Goal: Use online tool/utility: Use online tool/utility

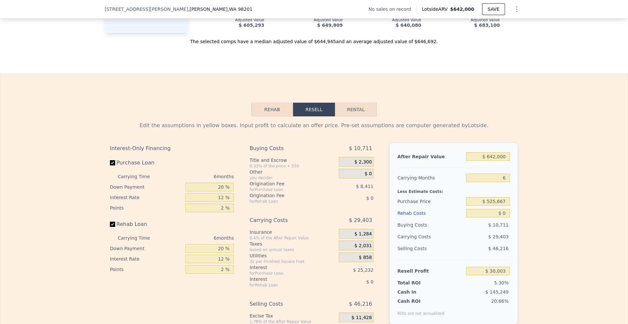
scroll to position [978, 0]
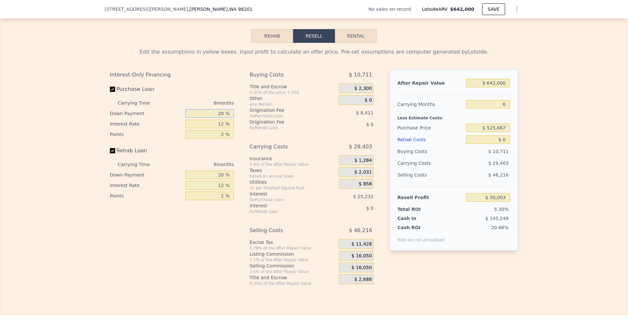
click at [221, 115] on input "20 %" at bounding box center [209, 113] width 48 height 8
type input "2 %"
type input "$ 22,429"
type input "10 %"
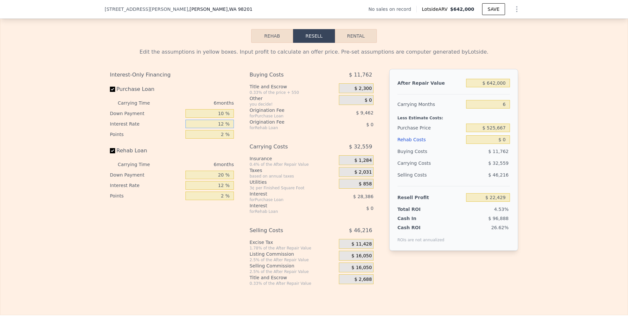
type input "$ 25,796"
type input "10 %"
type input "$ 30,524"
type input "1 %"
type input "$ 35,255"
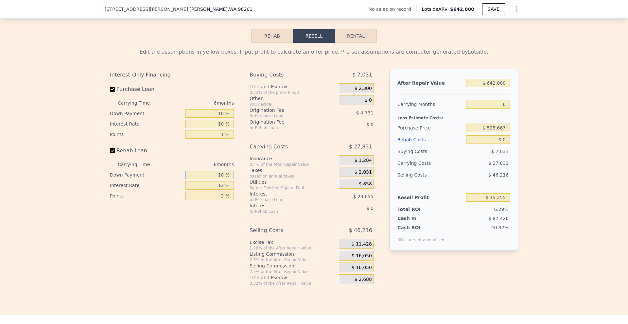
type input "10 %"
type input "1 %"
click at [346, 259] on div "$ 16,050" at bounding box center [356, 256] width 35 height 10
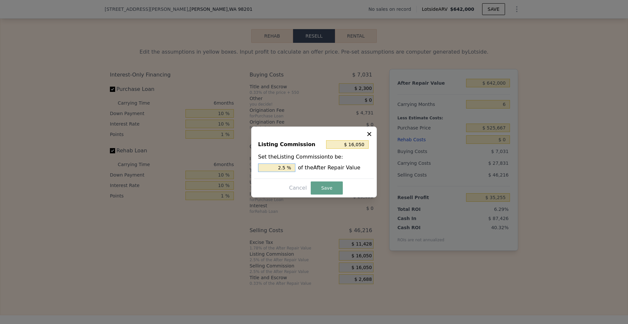
drag, startPoint x: 278, startPoint y: 168, endPoint x: 282, endPoint y: 167, distance: 4.3
click at [282, 167] on input "2.5 %" at bounding box center [276, 167] width 37 height 8
type input "$ 9,630"
type input "1.5 %"
click at [327, 184] on button "Save" at bounding box center [327, 187] width 32 height 13
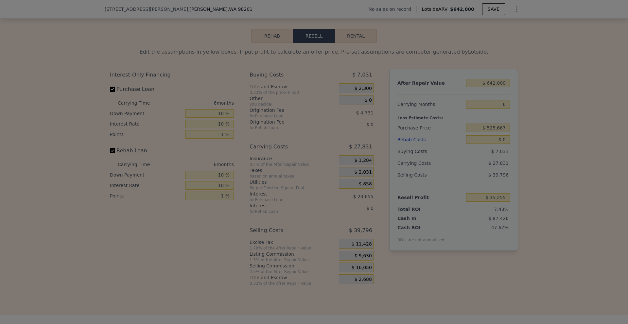
type input "$ 41,675"
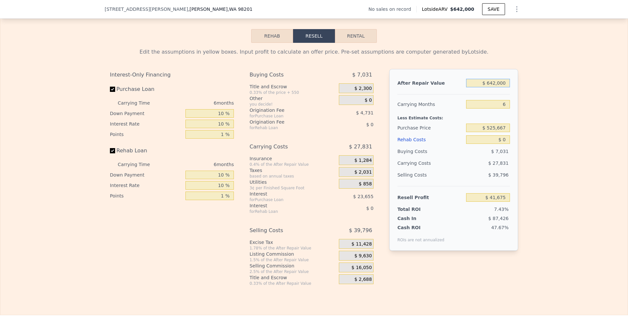
drag, startPoint x: 487, startPoint y: 86, endPoint x: 520, endPoint y: 86, distance: 33.0
click at [520, 86] on div "Edit the assumptions in yellow boxes. Input profit to calculate an offer price.…" at bounding box center [314, 164] width 418 height 243
type input "$ 280,000"
type input "-$ 297,471"
type input "$ 2,800,000"
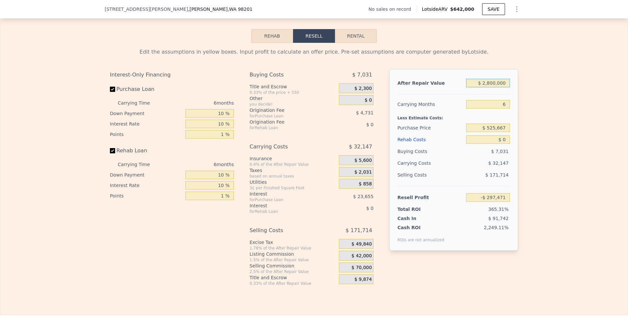
type input "$ 2,063,441"
type input "$ 2,800,000"
type input "18"
type input "$ 1,999,146"
type input "18"
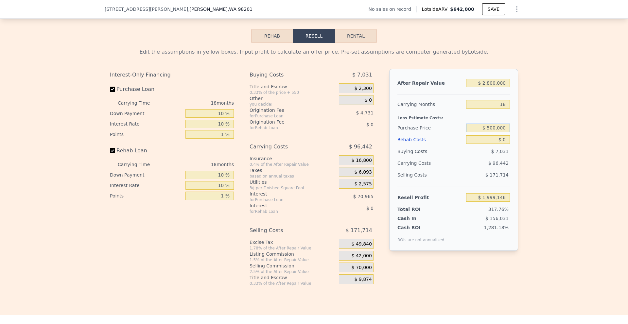
type input "$ 500,000"
type input "$ 2,028,603"
type input "$ 1,800,000"
type input "-$ 30,597"
type input "$ 1,800,000"
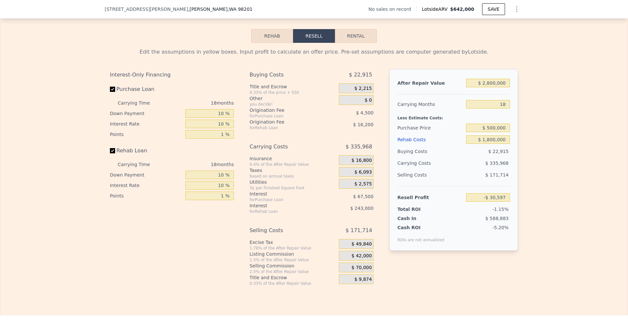
click at [563, 131] on div "Edit the assumptions in yellow boxes. Input profit to calculate an offer price.…" at bounding box center [313, 164] width 627 height 243
click at [486, 131] on input "$ 500,000" at bounding box center [488, 128] width 44 height 8
click at [490, 131] on input "$ 500,000" at bounding box center [488, 128] width 44 height 8
type input "$ 200,000"
click at [600, 144] on div "Edit the assumptions in yellow boxes. Input profit to calculate an offer price.…" at bounding box center [313, 164] width 627 height 243
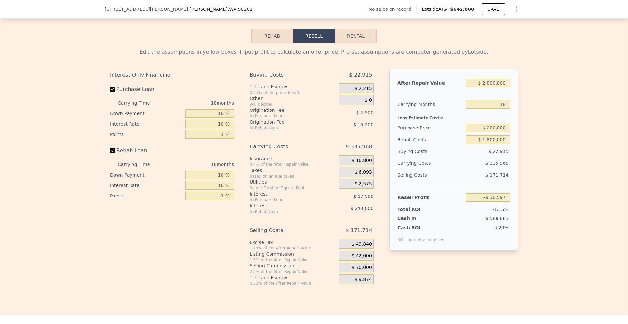
type input "$ 313,602"
click at [596, 165] on div "Edit the assumptions in yellow boxes. Input profit to calculate an offer price.…" at bounding box center [313, 164] width 627 height 243
